Goal: Transaction & Acquisition: Purchase product/service

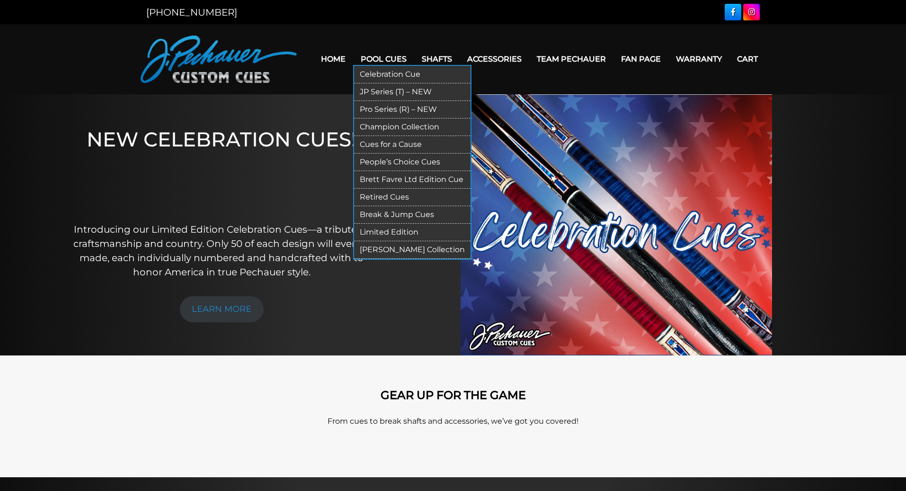
click at [404, 106] on link "Pro Series (R) – NEW" at bounding box center [412, 110] width 116 height 18
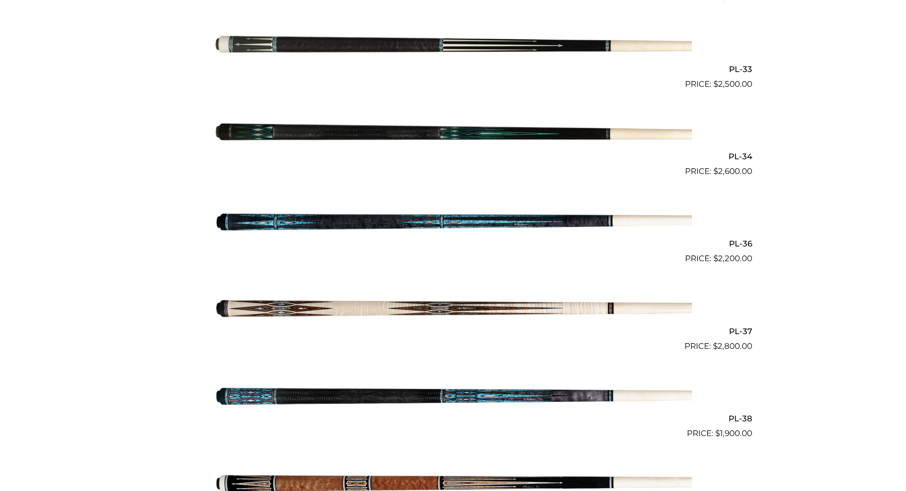
scroll to position [2410, 0]
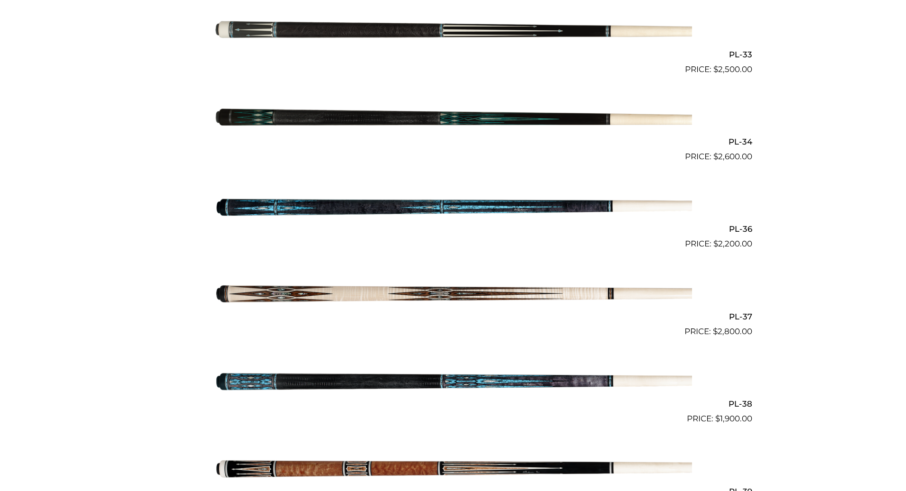
click at [354, 113] on img at bounding box center [453, 120] width 478 height 80
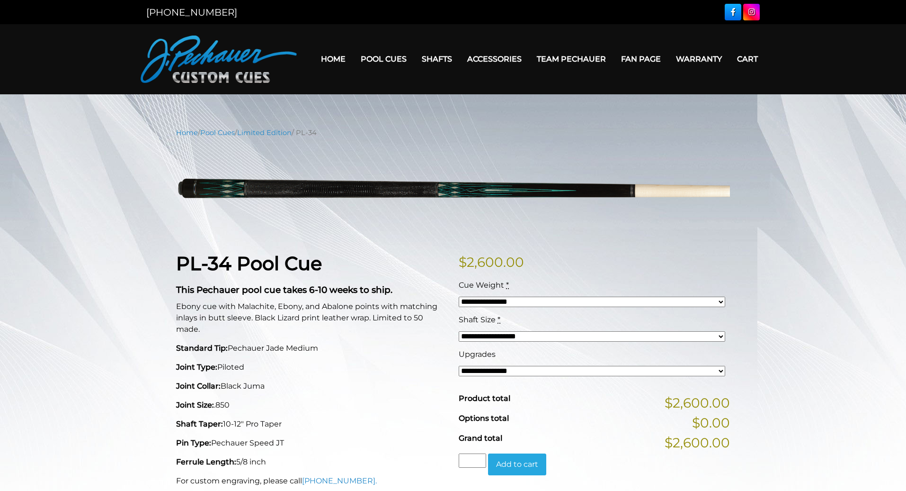
click at [235, 54] on img at bounding box center [219, 59] width 156 height 47
